Goal: Information Seeking & Learning: Learn about a topic

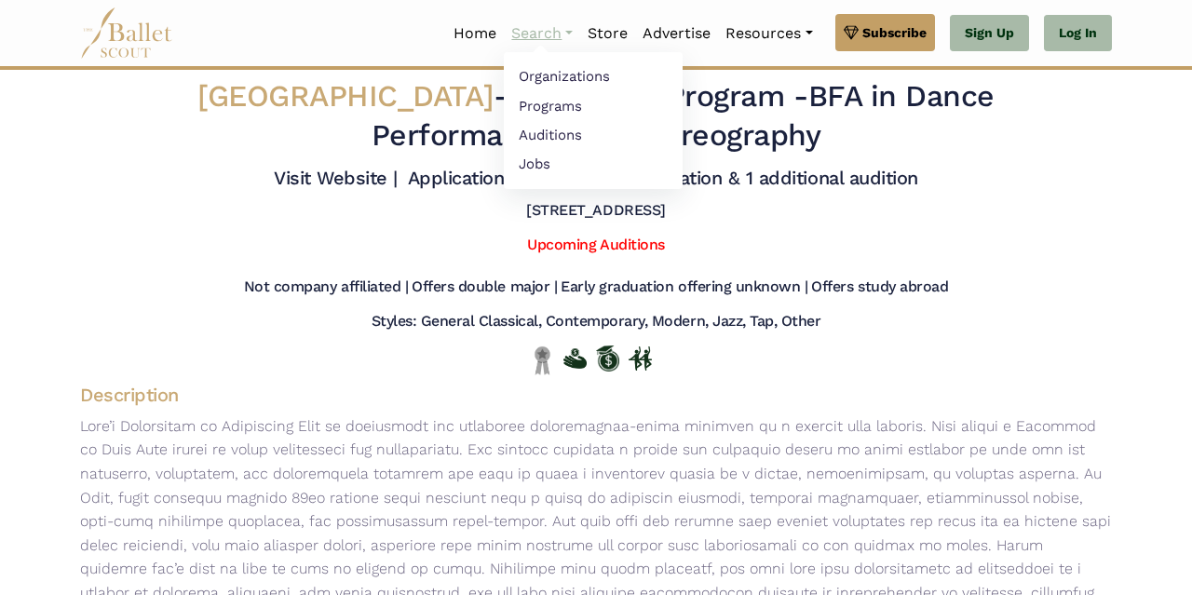
click at [535, 38] on link "Search" at bounding box center [542, 33] width 76 height 39
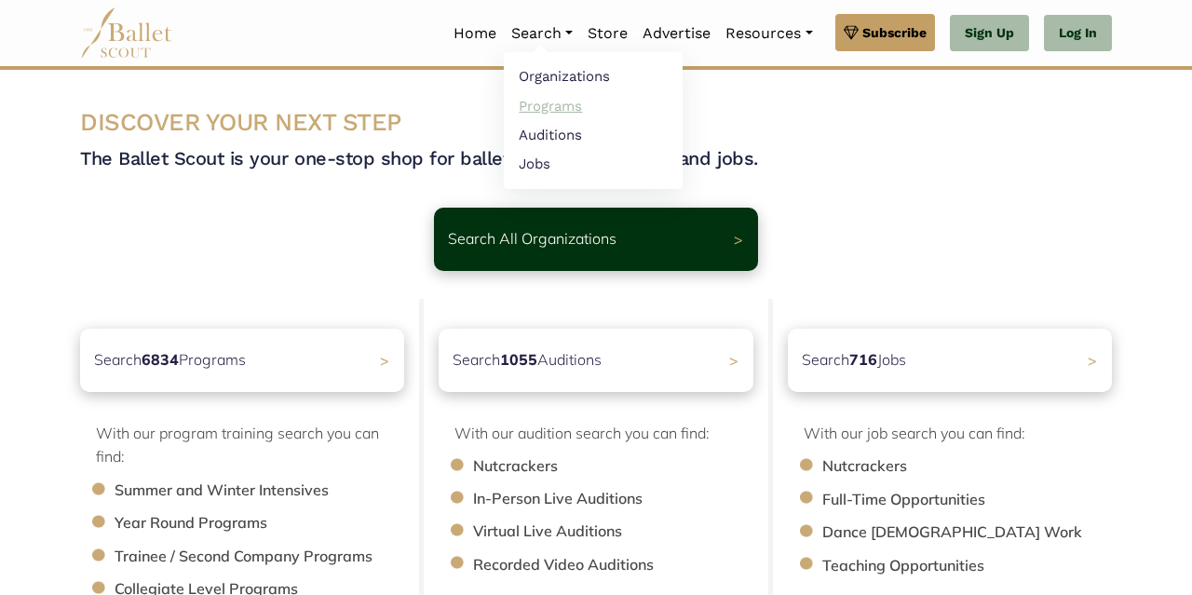
click at [554, 105] on link "Programs" at bounding box center [593, 105] width 179 height 29
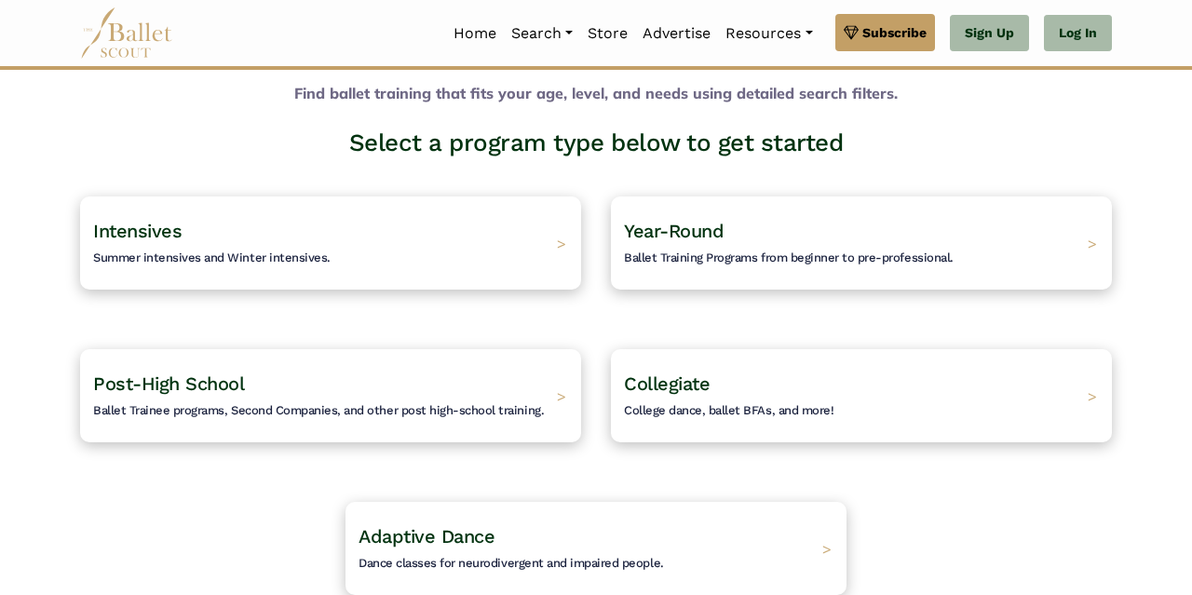
scroll to position [77, 0]
click at [692, 402] on h4 "Collegiate College dance, ballet BFAs, and more!" at bounding box center [722, 395] width 221 height 51
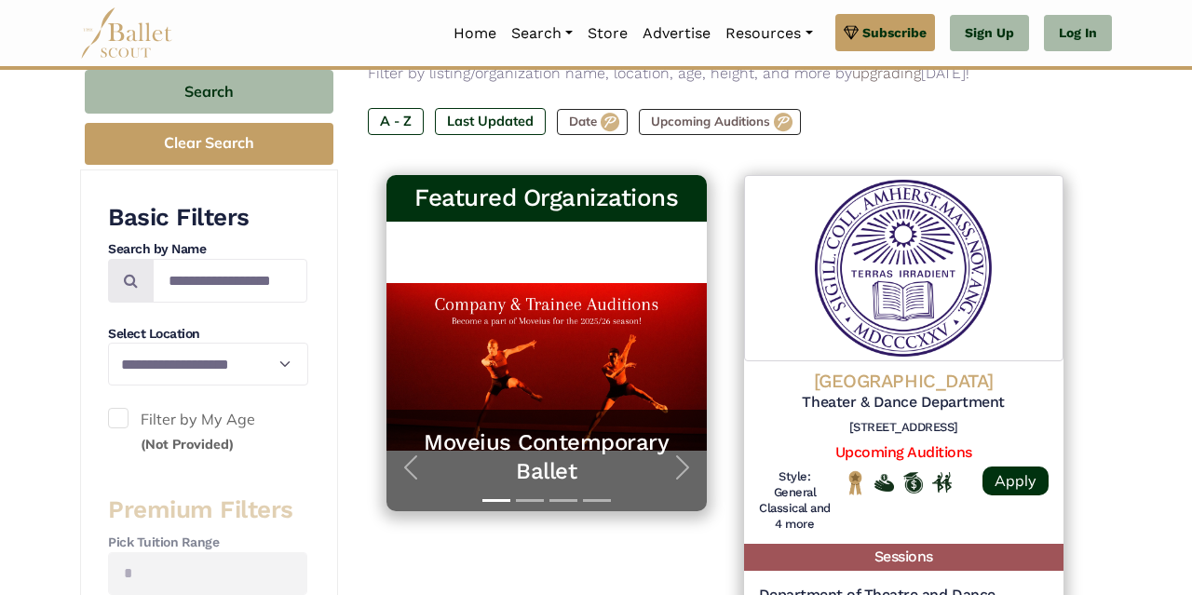
scroll to position [264, 0]
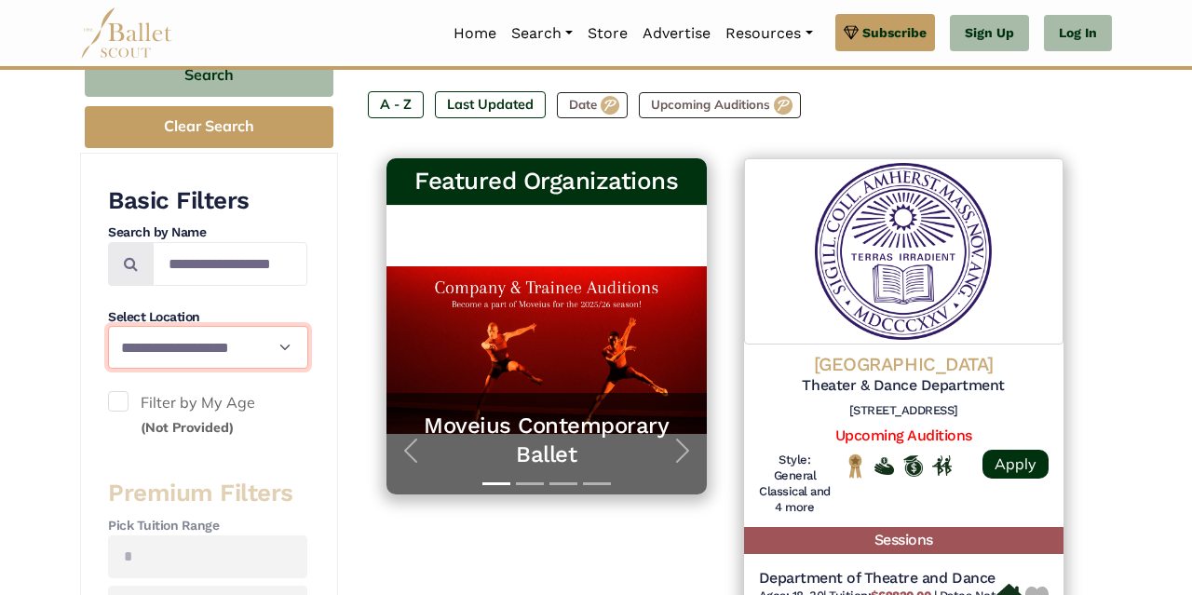
click at [108, 326] on select "**********" at bounding box center [208, 347] width 200 height 43
click option "**********" at bounding box center [0, 0] width 0 height 0
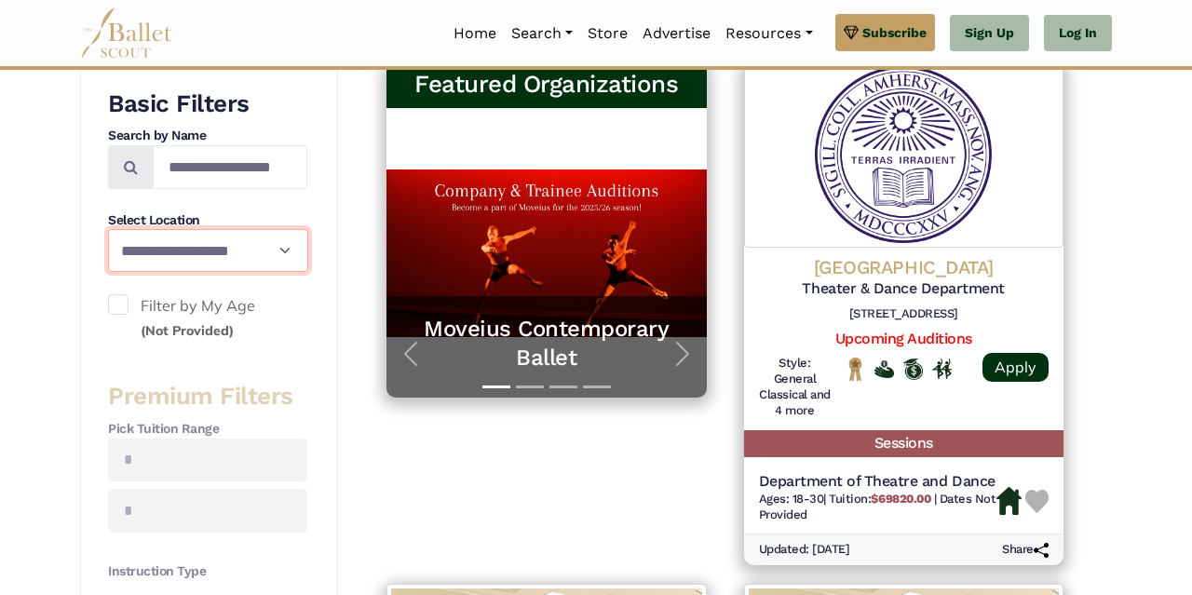
scroll to position [379, 0]
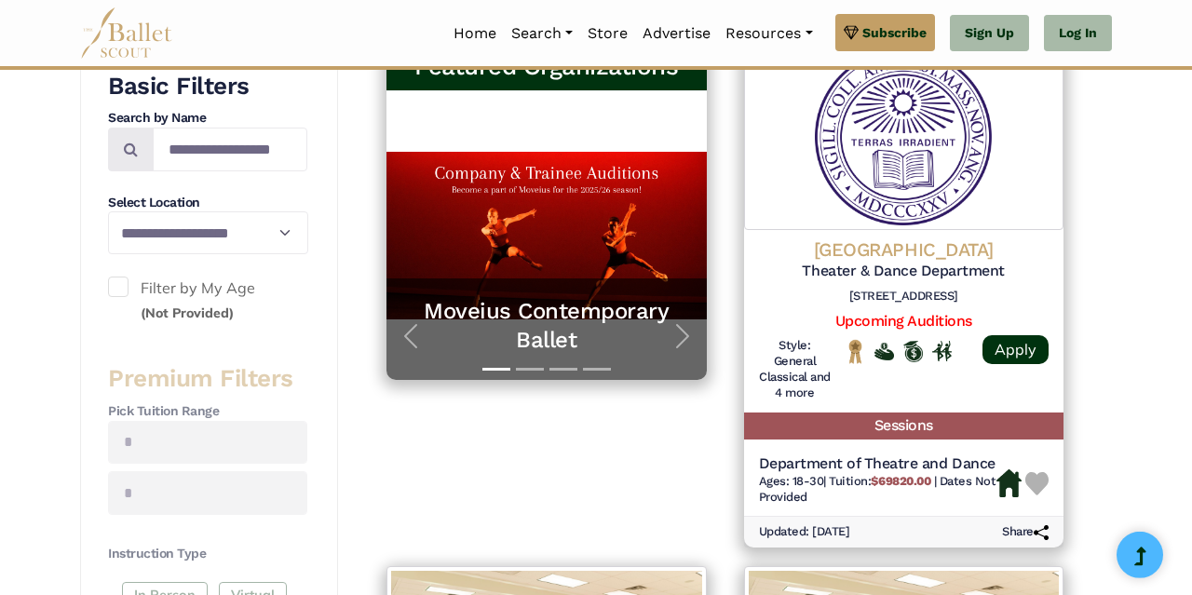
click at [183, 353] on div "**********" at bounding box center [207, 581] width 199 height 1021
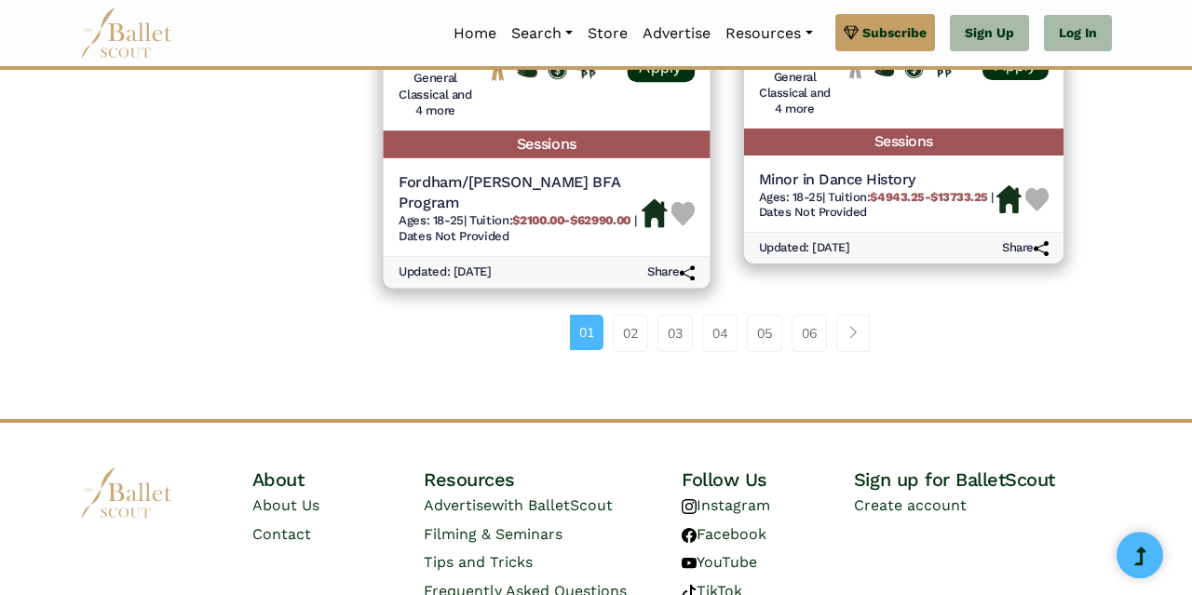
scroll to position [2910, 0]
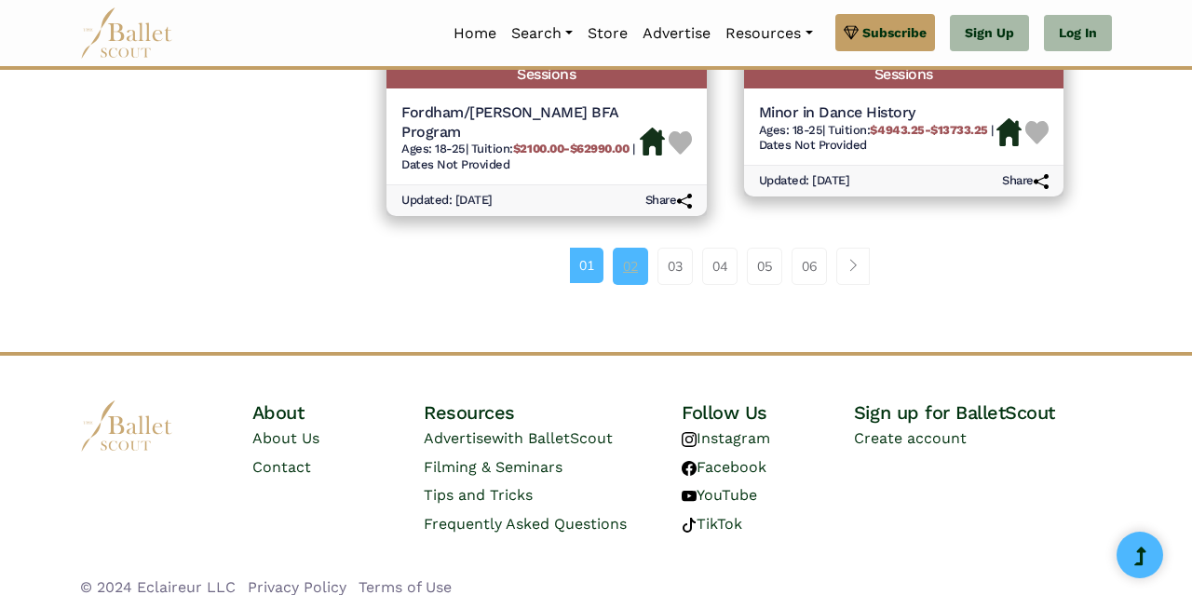
click at [634, 259] on link "02" at bounding box center [630, 266] width 35 height 37
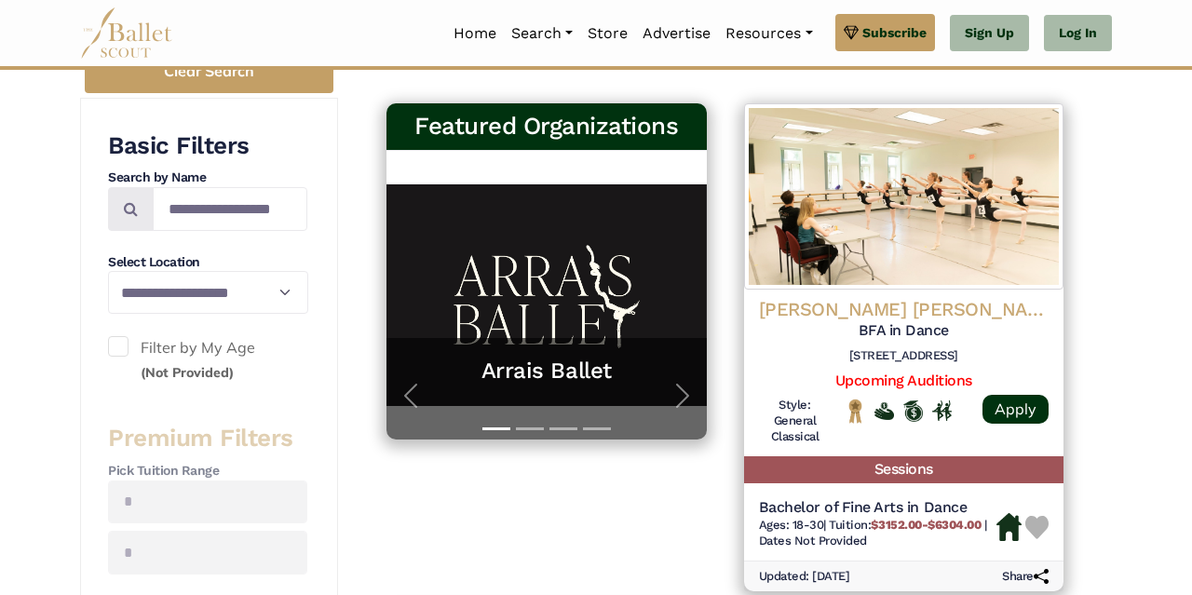
scroll to position [325, 0]
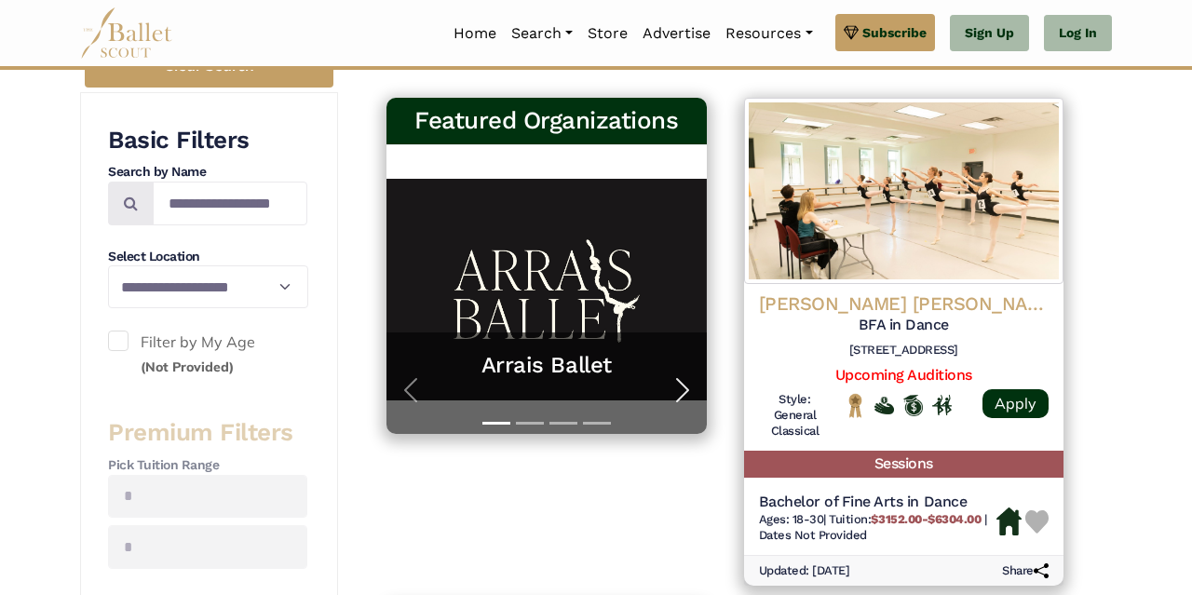
click at [677, 388] on span "button" at bounding box center [682, 390] width 30 height 30
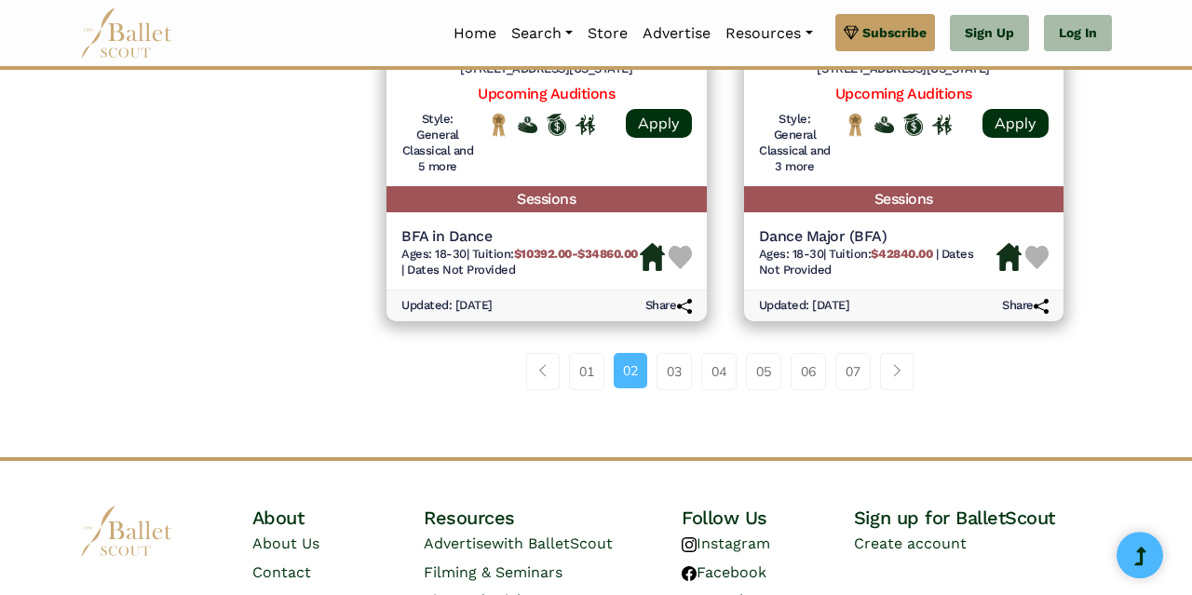
scroll to position [2701, 0]
click at [682, 387] on link "03" at bounding box center [673, 370] width 35 height 37
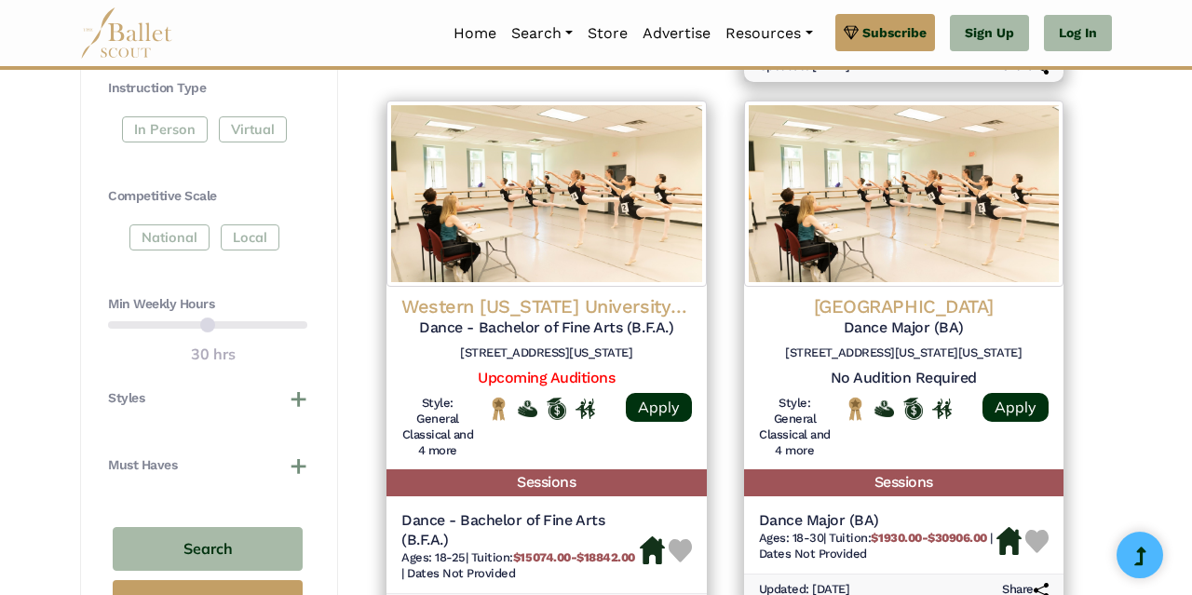
scroll to position [843, 0]
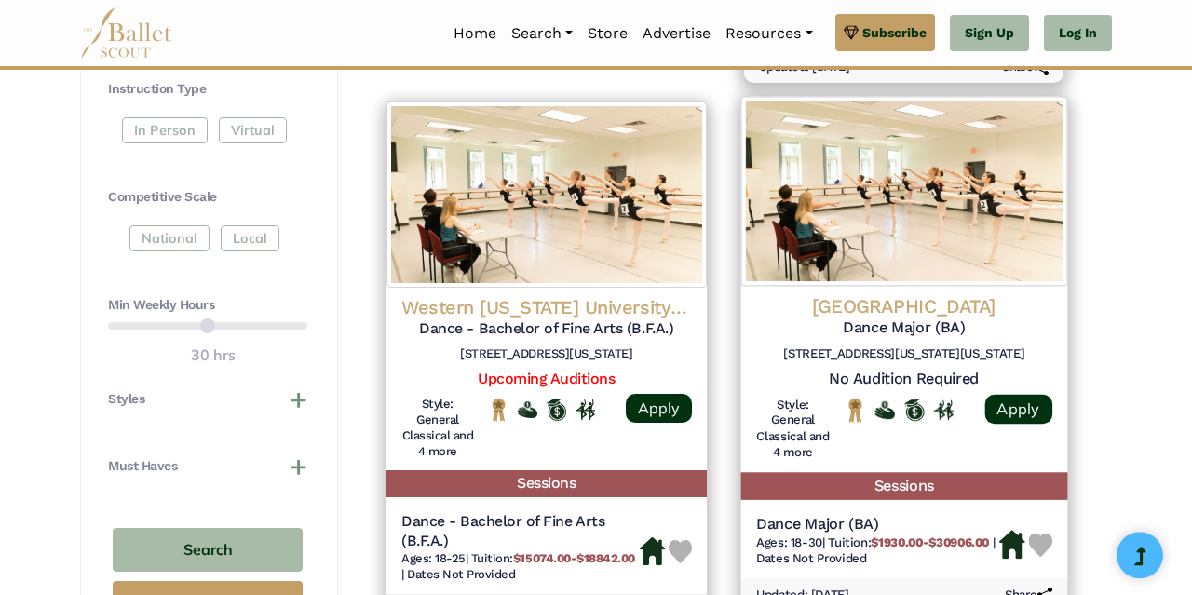
click at [1015, 354] on h6 "[STREET_ADDRESS][US_STATE][US_STATE]" at bounding box center [903, 354] width 296 height 16
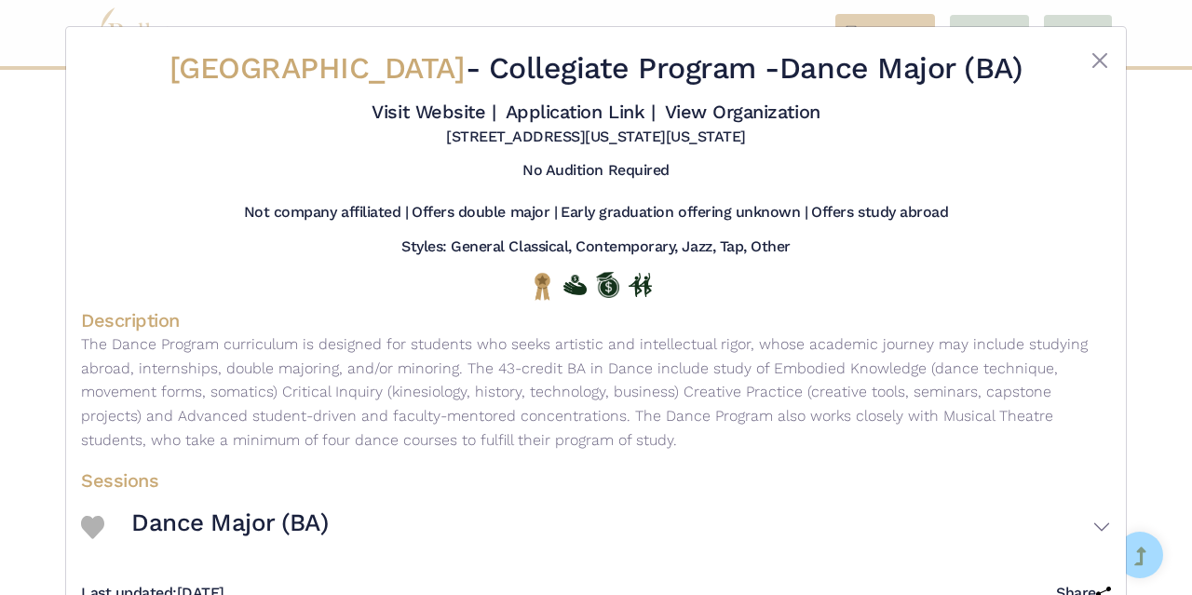
scroll to position [95, 0]
